Goal: Check status: Check status

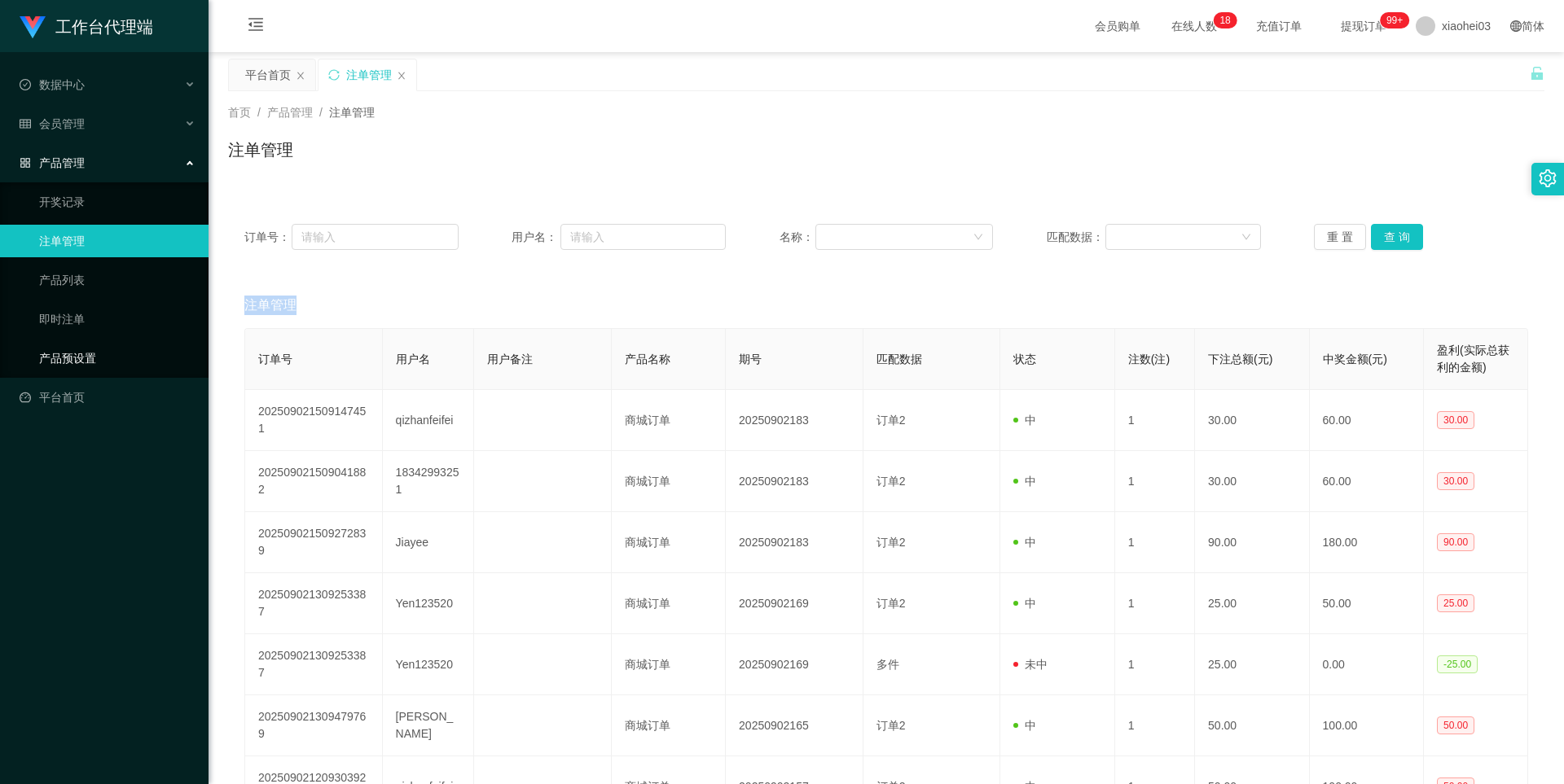
click at [74, 357] on link "产品预设置" at bounding box center [117, 358] width 156 height 32
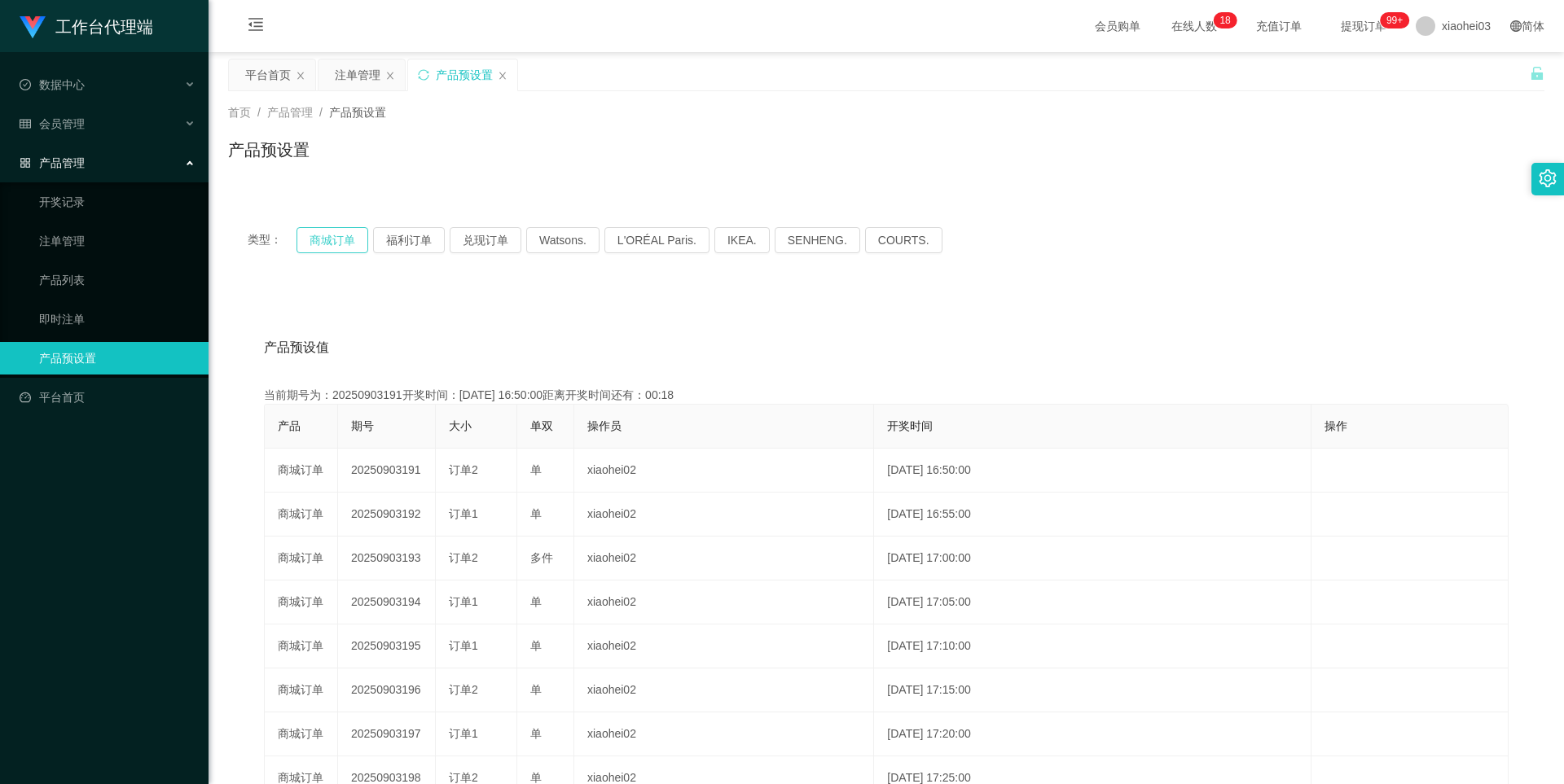
click at [322, 240] on button "商城订单" at bounding box center [333, 241] width 72 height 27
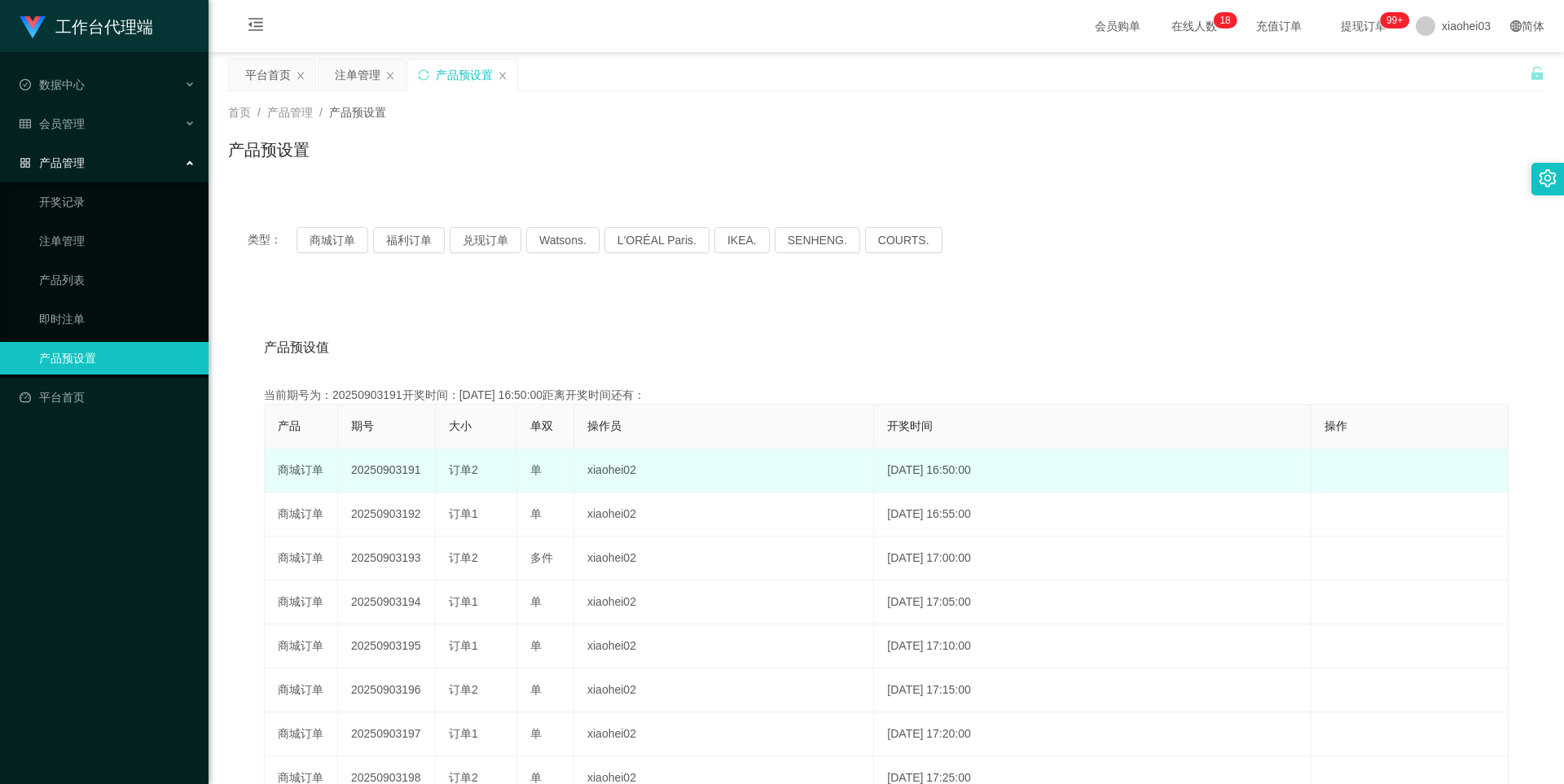
click at [412, 467] on td "20250903191" at bounding box center [387, 471] width 98 height 44
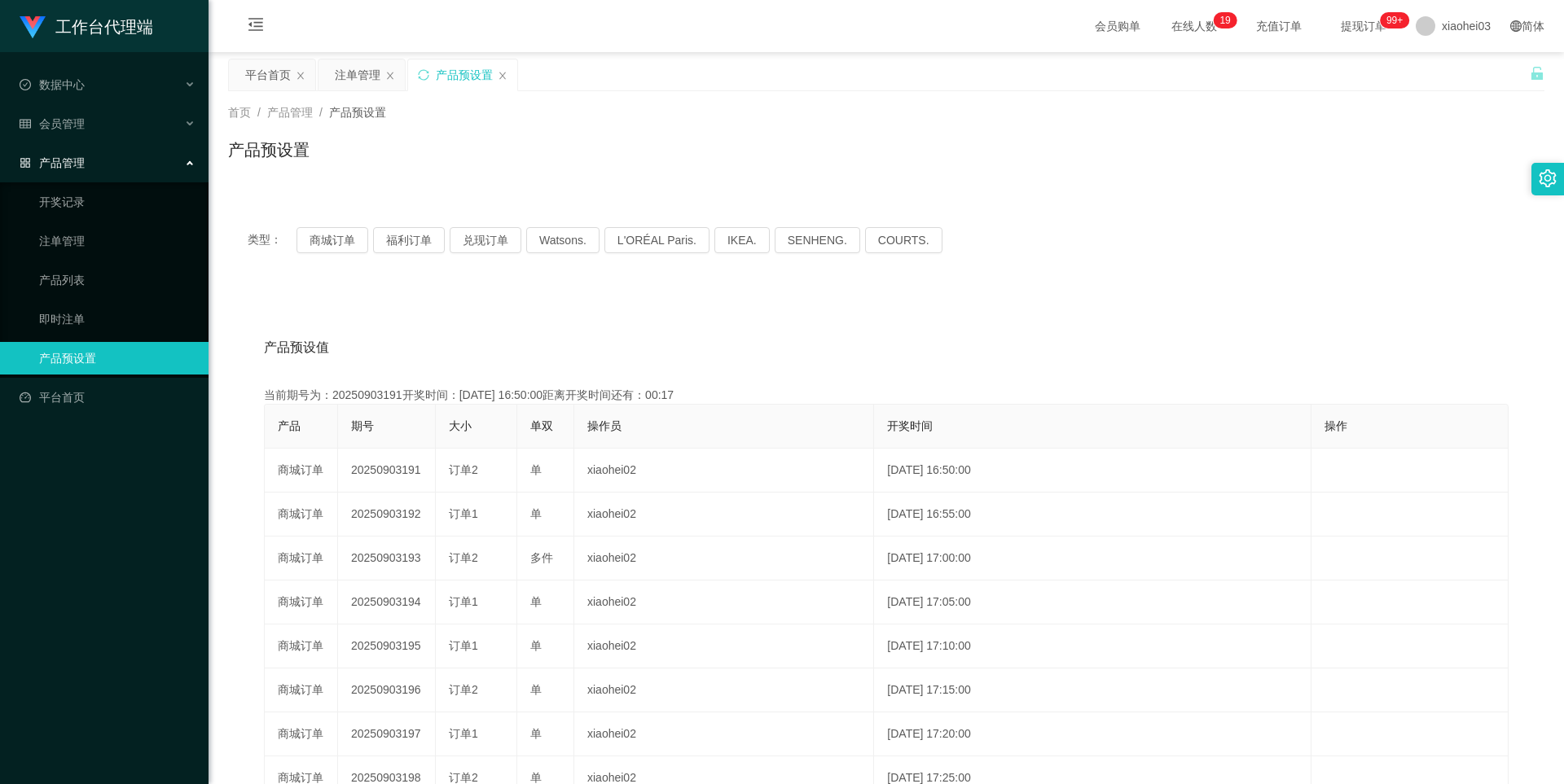
copy td "20250903191"
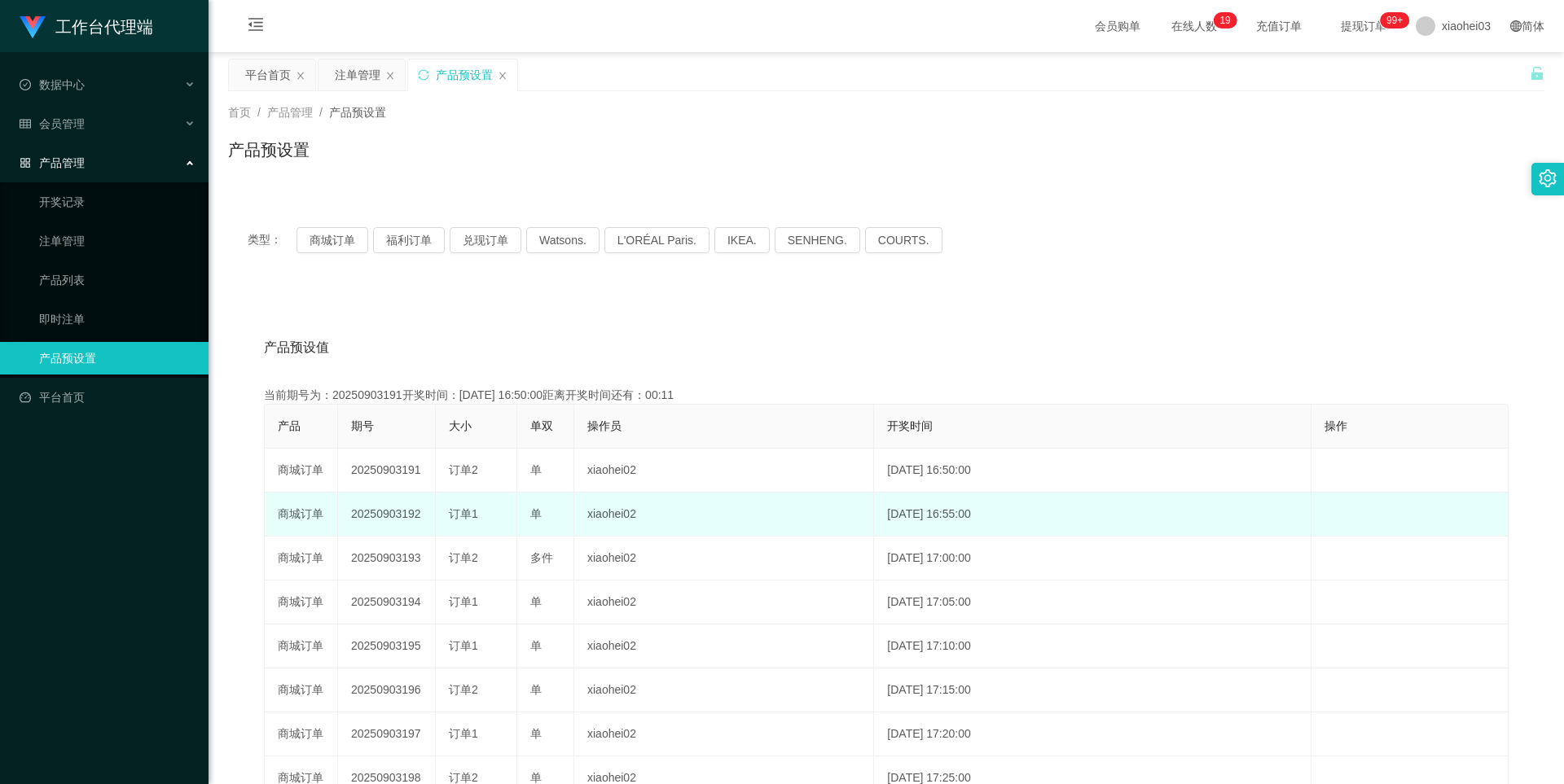
click at [385, 514] on td "20250903192" at bounding box center [387, 514] width 98 height 44
copy td "20250903192"
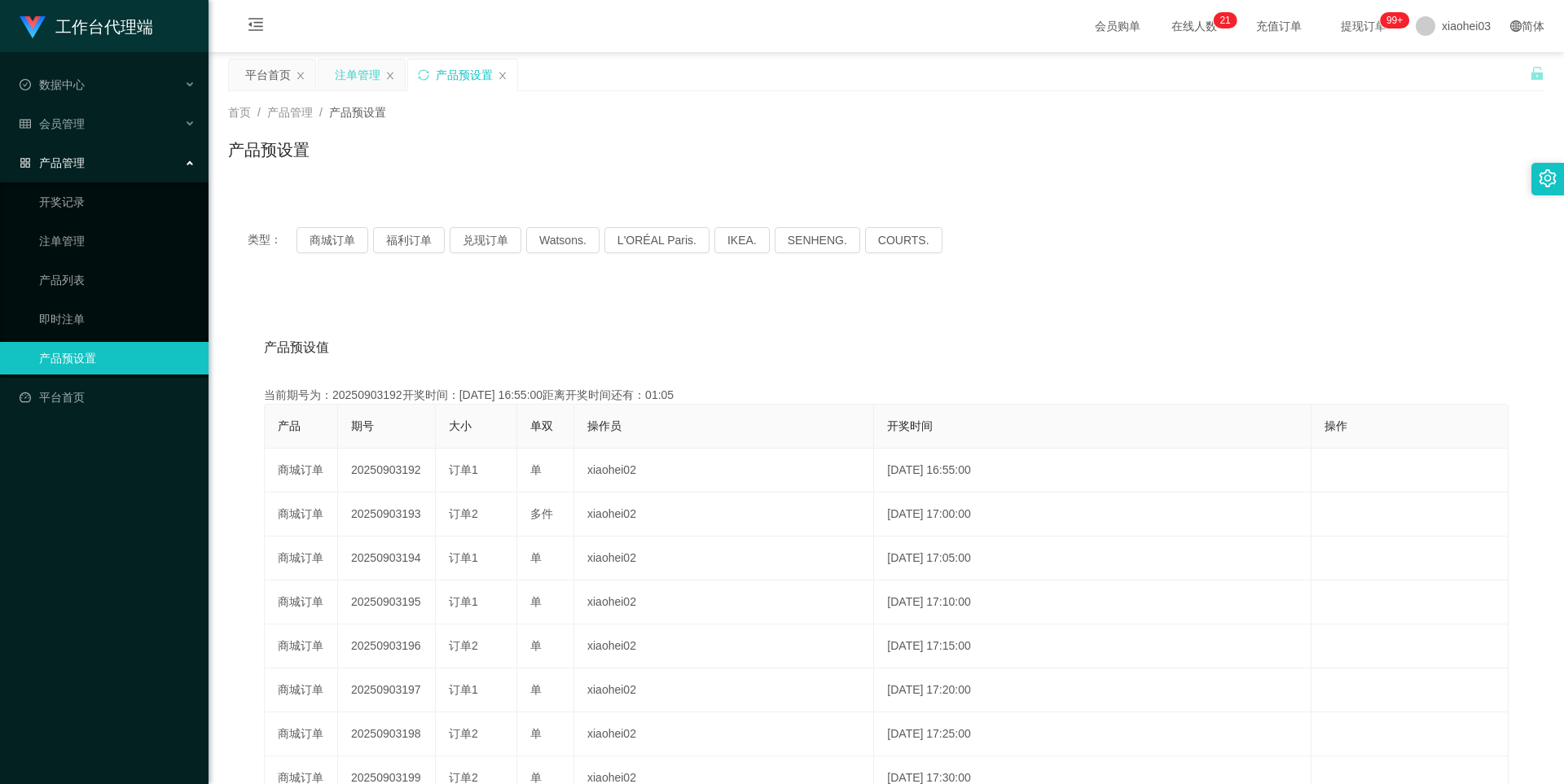
click at [352, 73] on div "注单管理" at bounding box center [357, 75] width 45 height 31
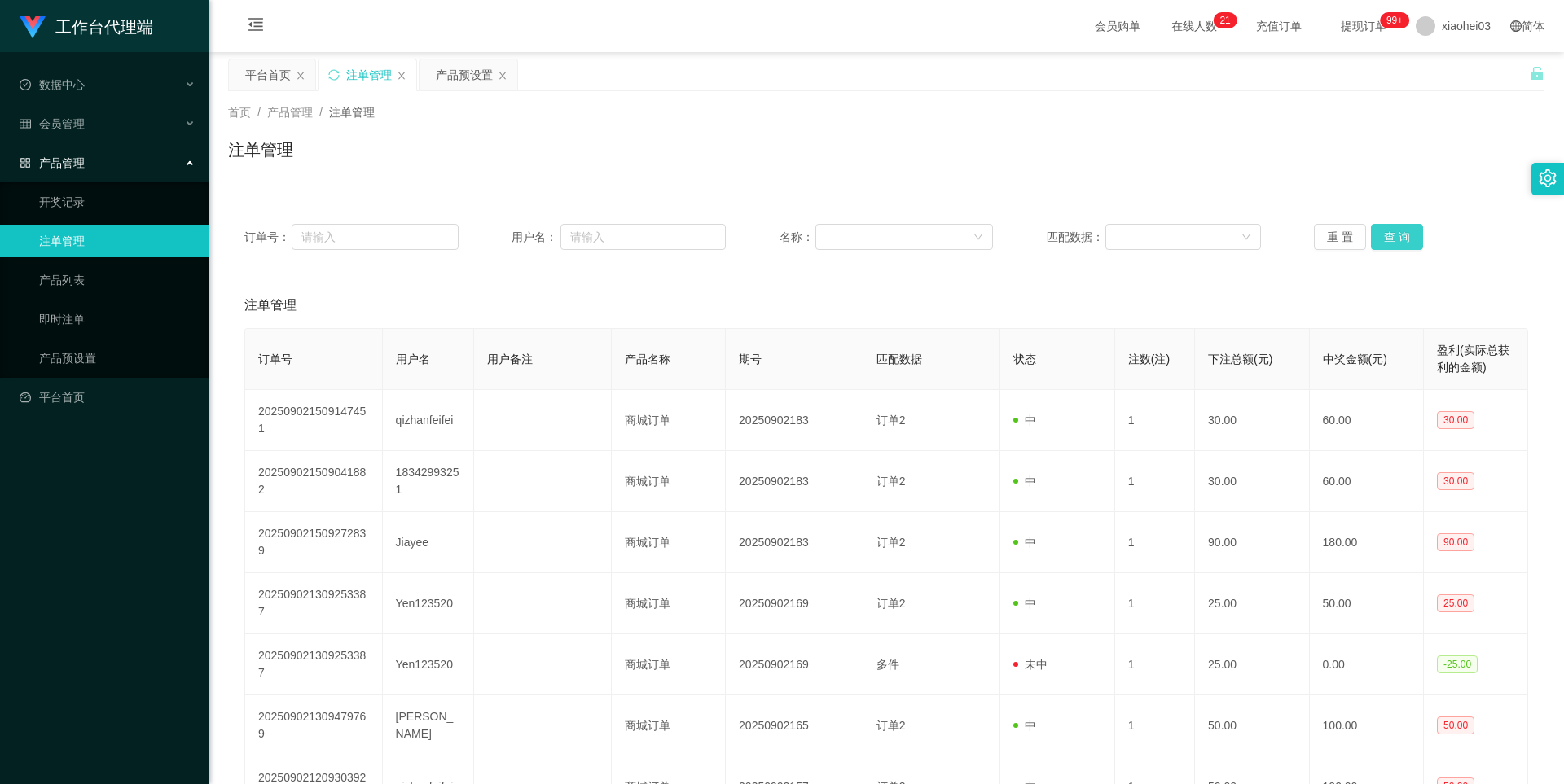
click at [1402, 235] on button "查 询" at bounding box center [1396, 237] width 52 height 27
click at [1402, 235] on div "重 置 查 询" at bounding box center [1421, 237] width 214 height 27
click at [1402, 235] on button "查 询" at bounding box center [1396, 237] width 52 height 27
click at [1402, 235] on div "重 置 查 询" at bounding box center [1421, 237] width 214 height 27
click at [1402, 235] on button "查 询" at bounding box center [1396, 237] width 52 height 27
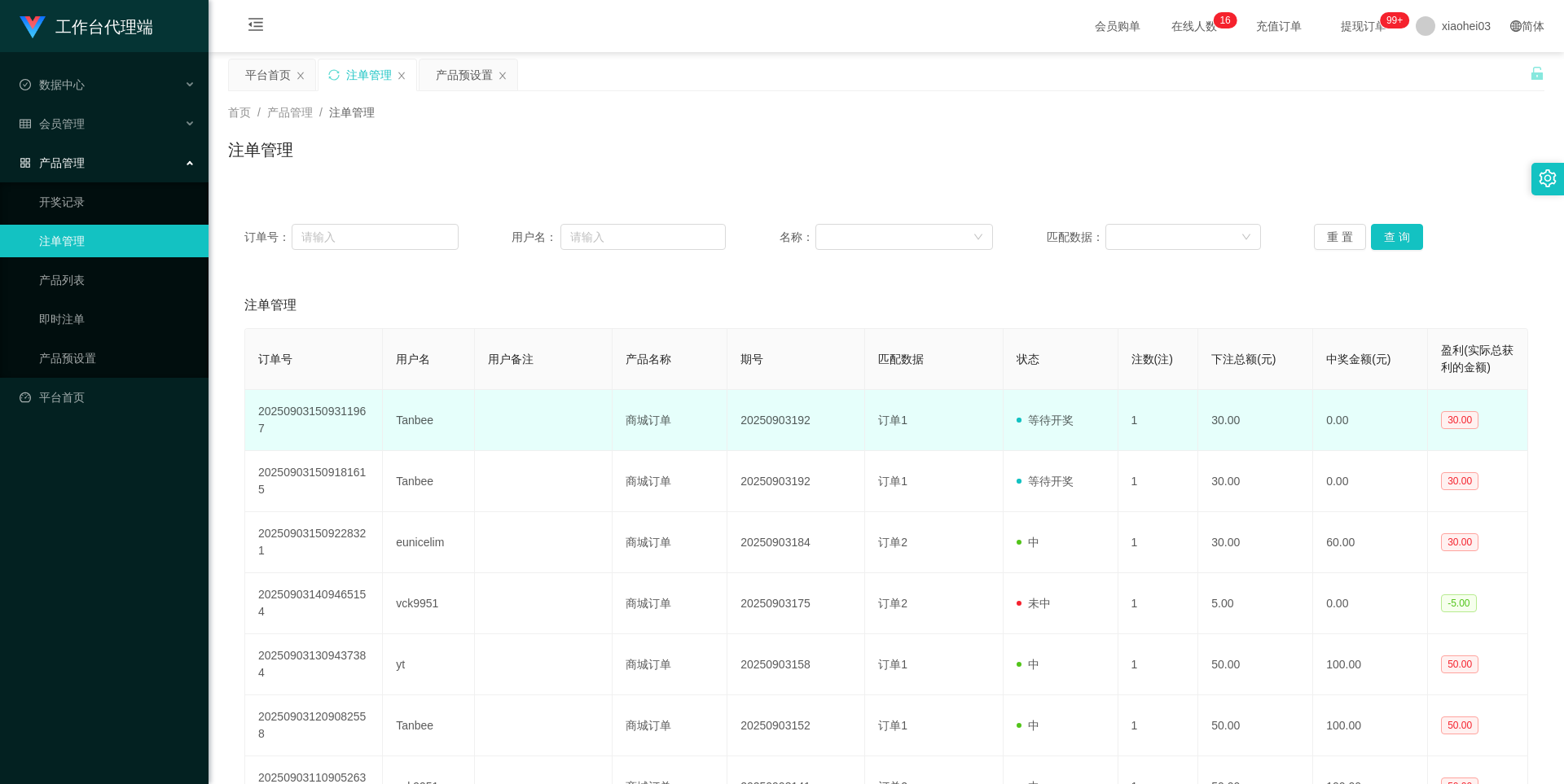
click at [432, 427] on td "Tanbee" at bounding box center [428, 420] width 92 height 61
click at [422, 421] on td "Tanbee" at bounding box center [428, 420] width 92 height 61
copy td "Tanbee"
click at [422, 421] on td "Tanbee" at bounding box center [428, 420] width 92 height 61
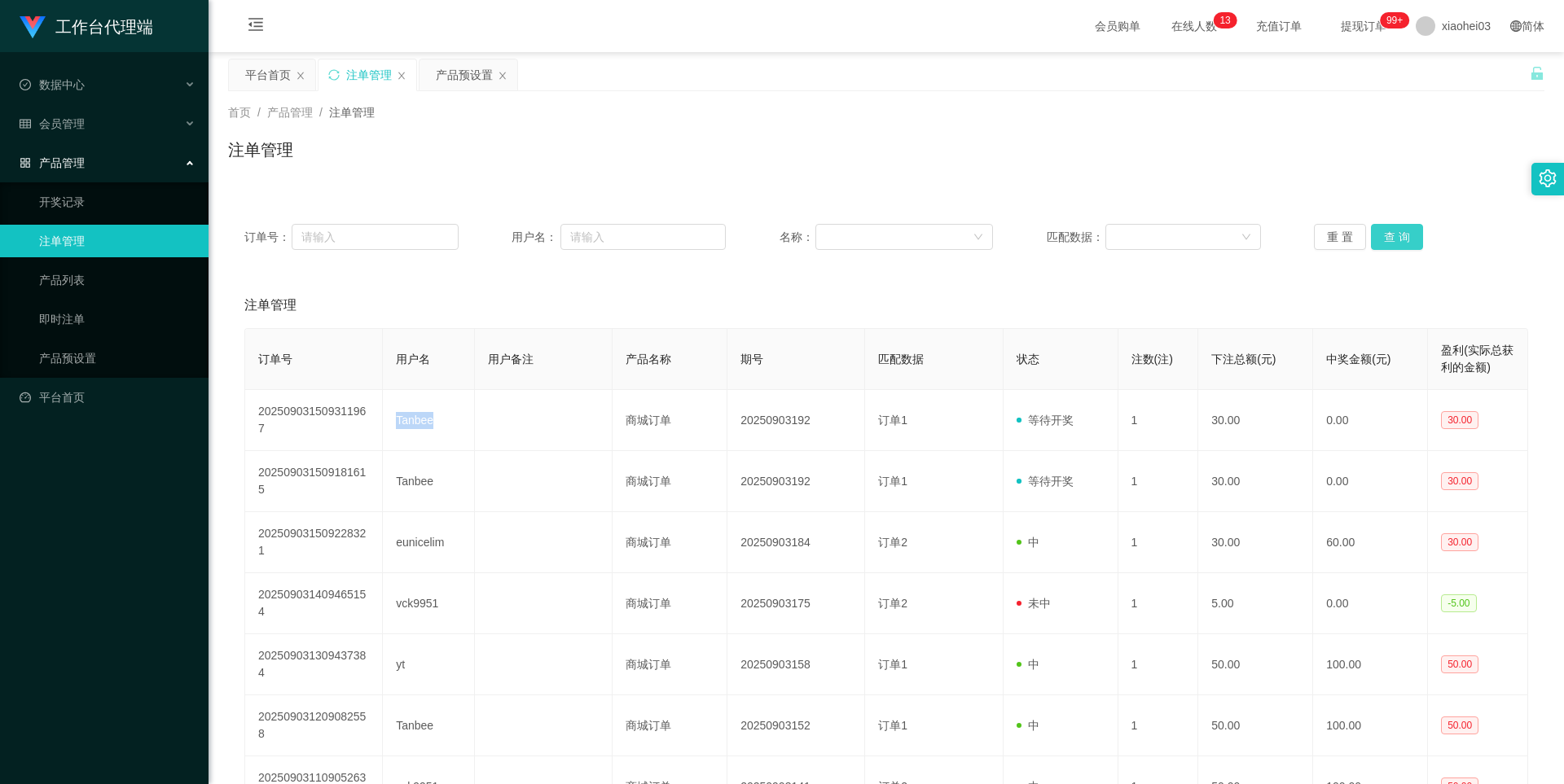
click at [1389, 237] on button "查 询" at bounding box center [1396, 237] width 52 height 27
click at [1389, 238] on div "重 置 查 询" at bounding box center [1421, 237] width 214 height 27
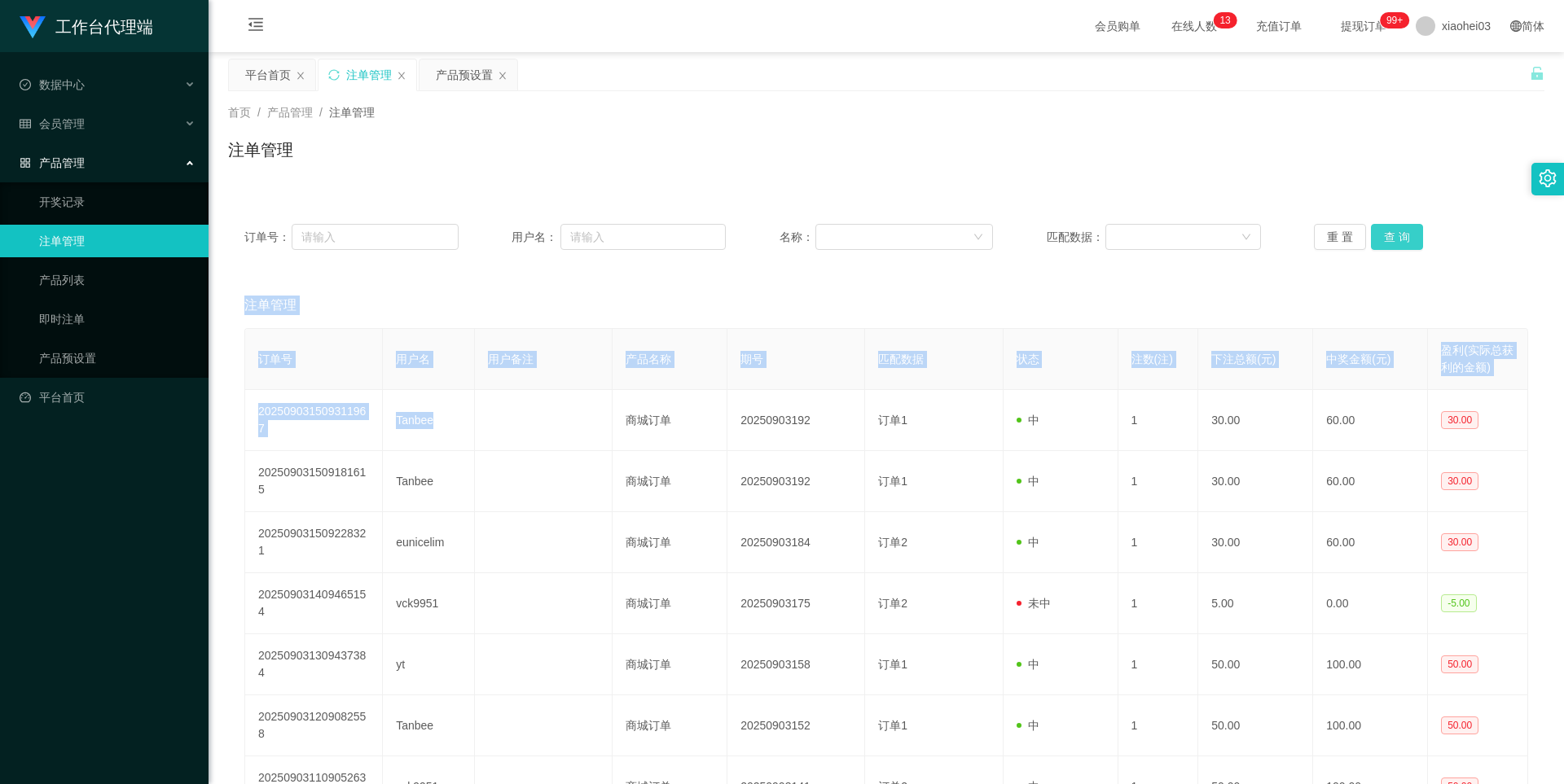
click at [1389, 238] on button "查 询" at bounding box center [1396, 237] width 52 height 27
